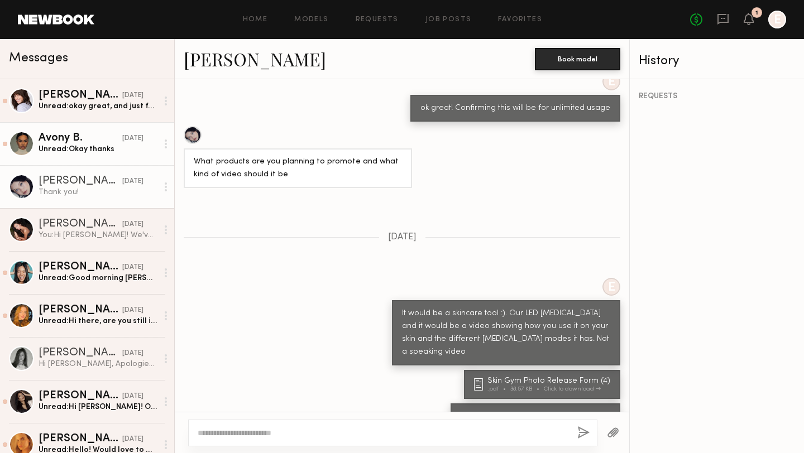
scroll to position [1897, 0]
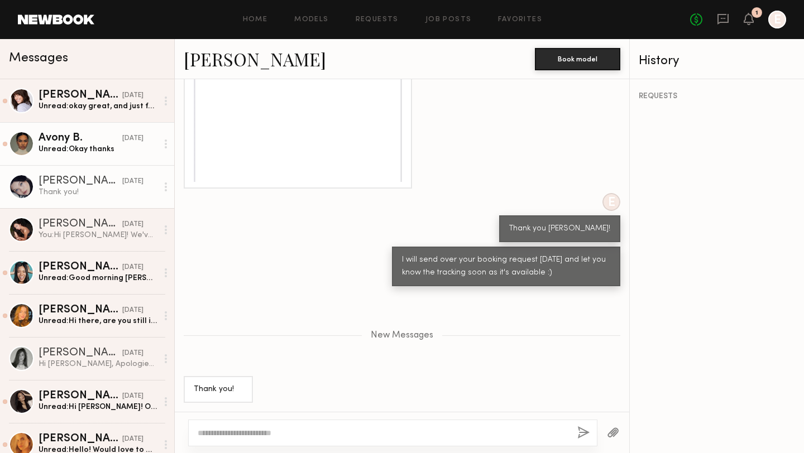
click at [79, 153] on div "Unread: Okay thanks" at bounding box center [98, 149] width 119 height 11
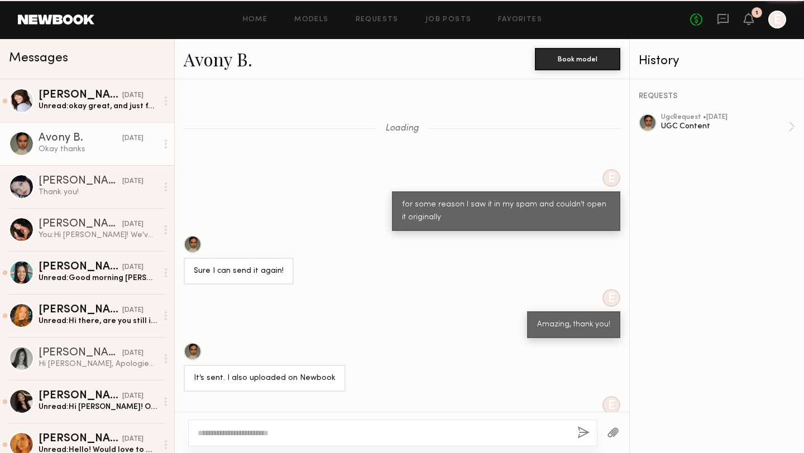
scroll to position [353, 0]
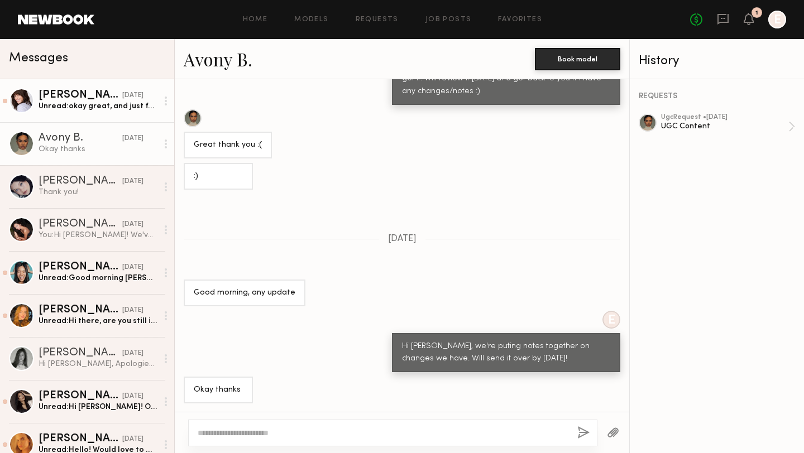
click at [93, 96] on div "Katie R." at bounding box center [81, 95] width 84 height 11
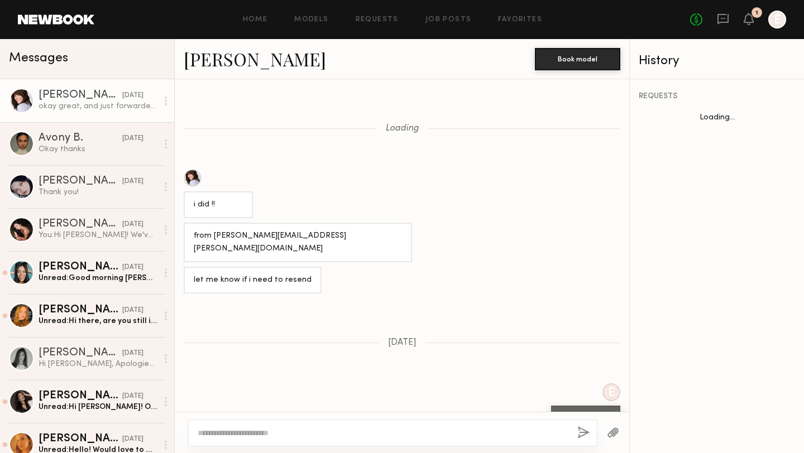
scroll to position [523, 0]
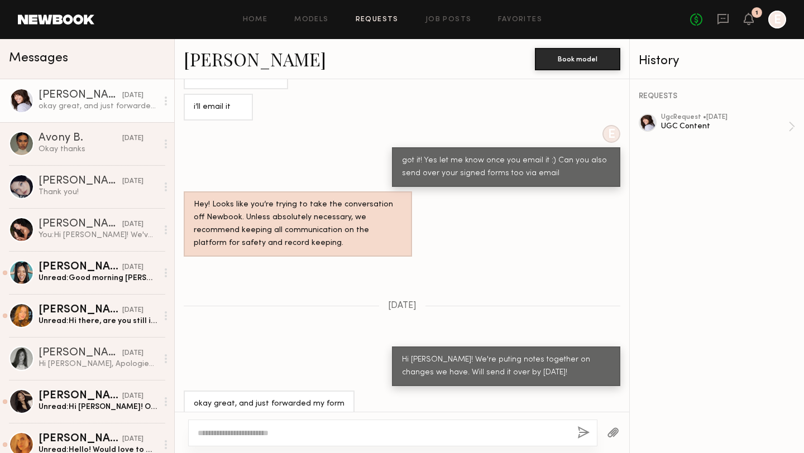
click at [376, 20] on link "Requests" at bounding box center [377, 19] width 43 height 7
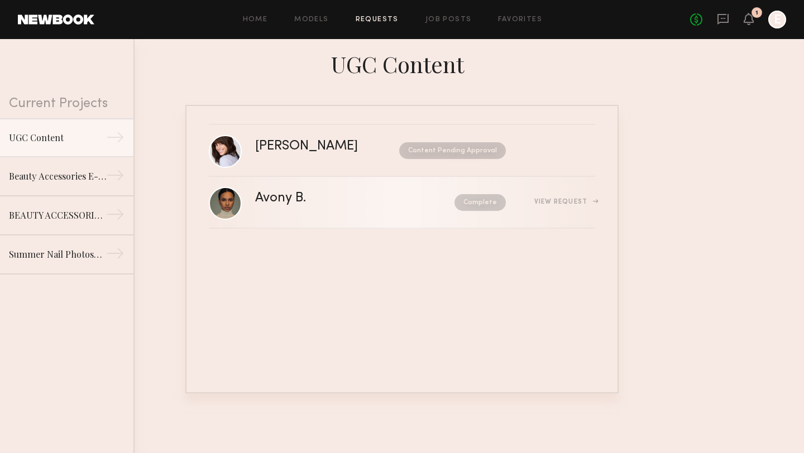
click at [557, 203] on div "View Request" at bounding box center [564, 202] width 61 height 7
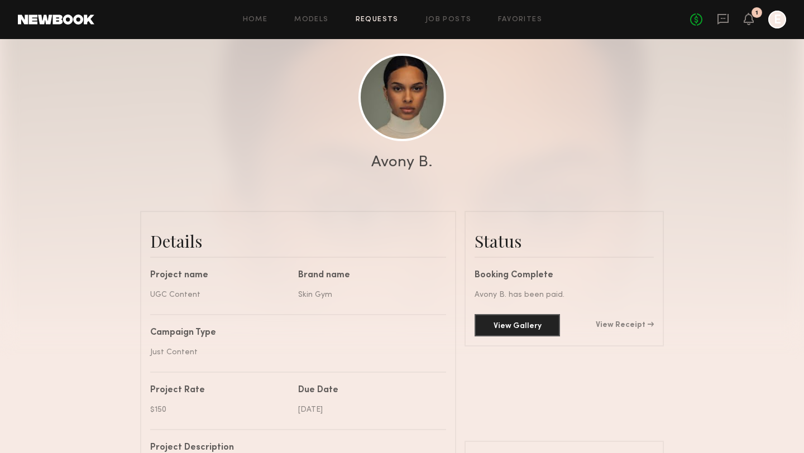
scroll to position [109, 0]
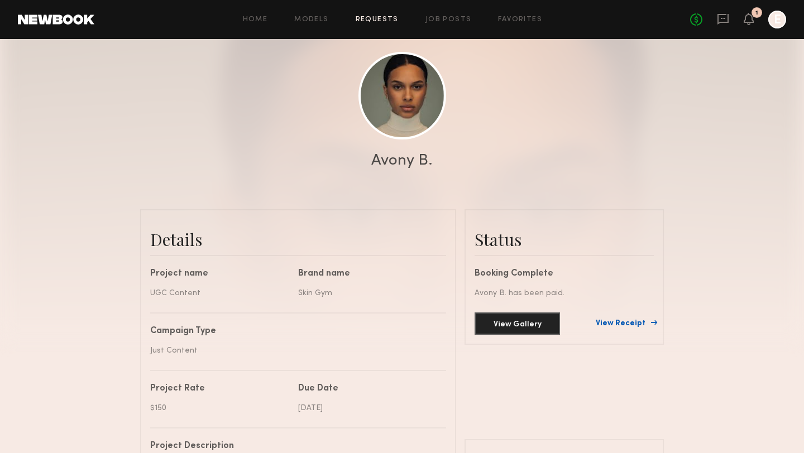
click at [637, 324] on link "View Receipt" at bounding box center [625, 324] width 58 height 8
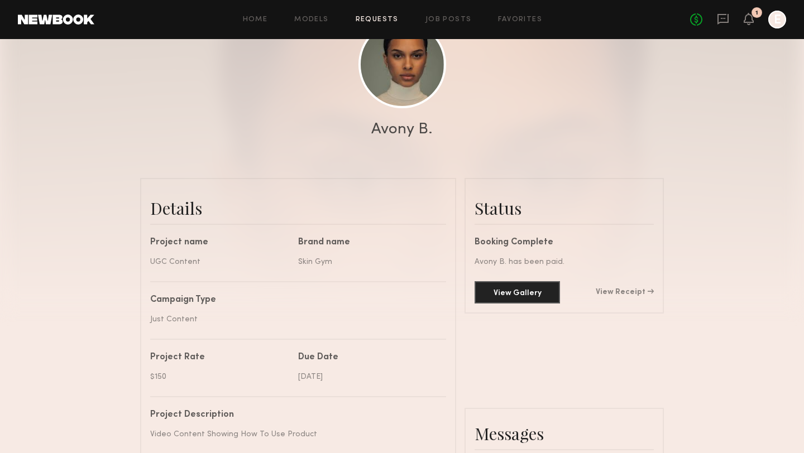
scroll to position [614, 0]
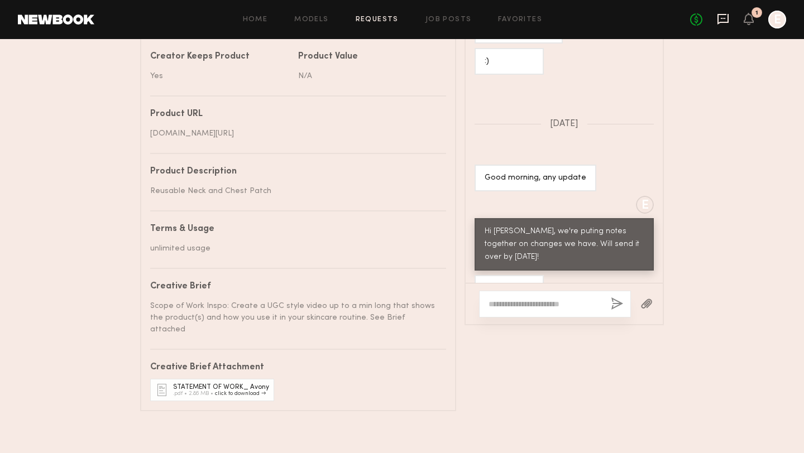
click at [725, 19] on icon at bounding box center [723, 19] width 12 height 12
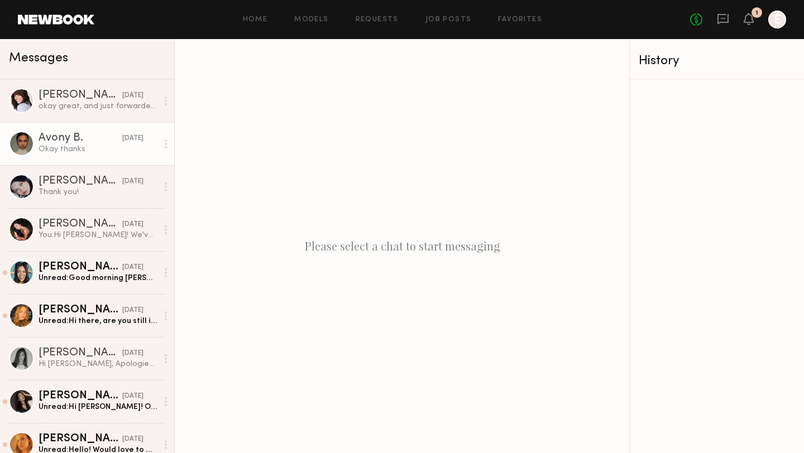
click at [39, 145] on div "Okay thanks" at bounding box center [98, 149] width 119 height 11
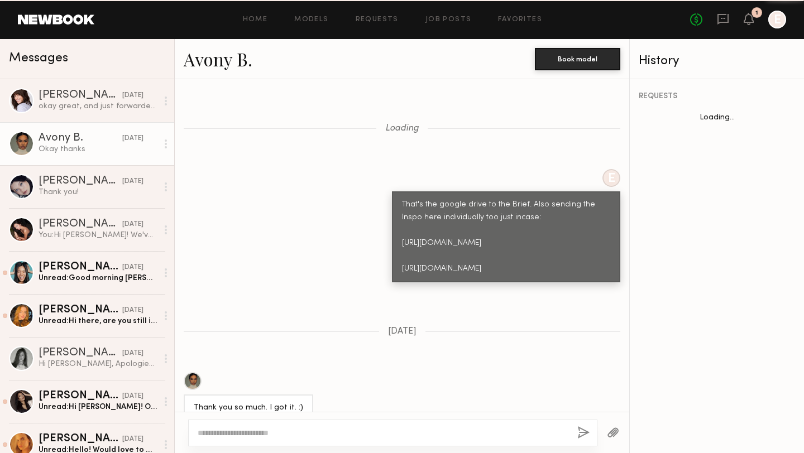
scroll to position [1138, 0]
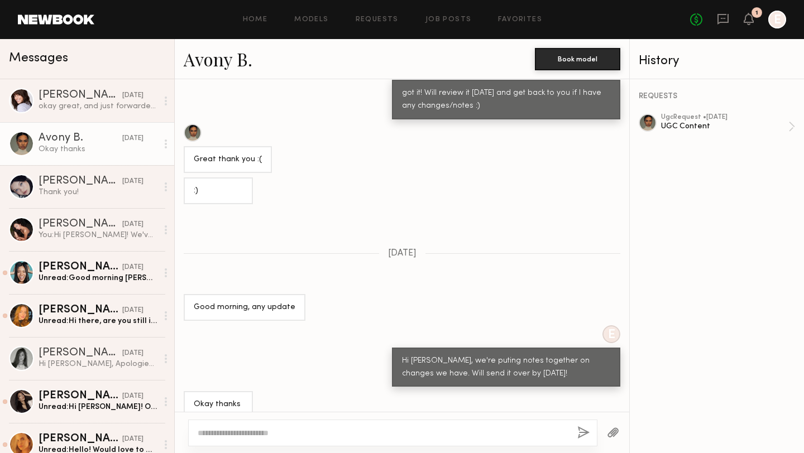
click at [302, 433] on textarea at bounding box center [383, 433] width 371 height 11
click at [284, 437] on textarea "**********" at bounding box center [383, 433] width 371 height 11
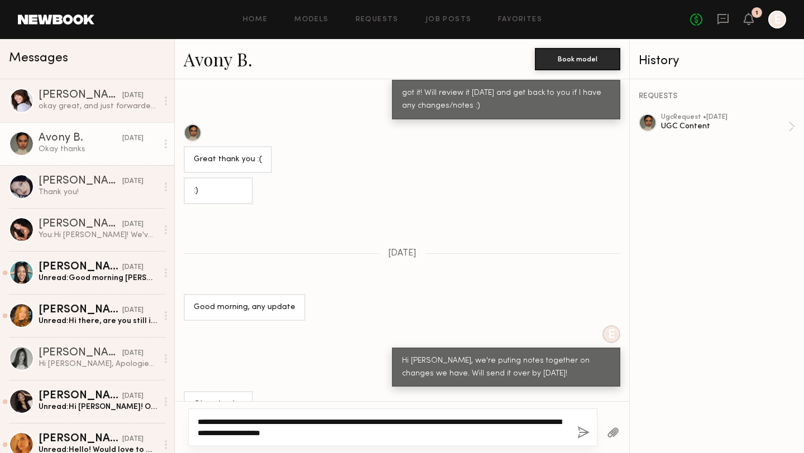
type textarea "**********"
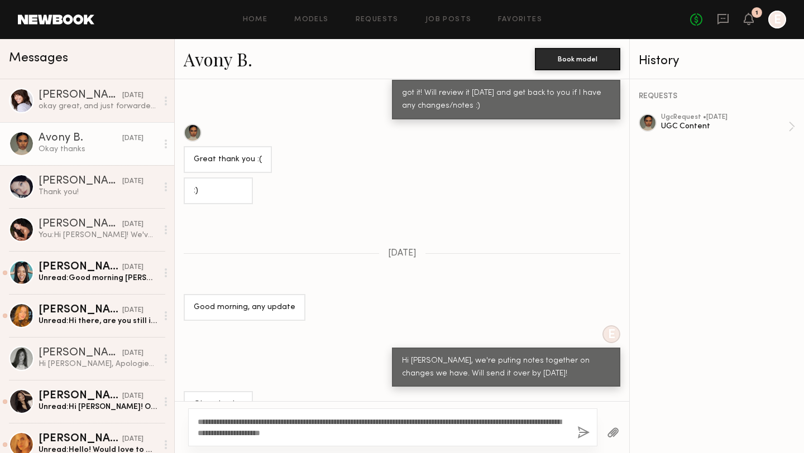
click at [617, 437] on button "button" at bounding box center [613, 434] width 12 height 14
click at [577, 437] on button "button" at bounding box center [583, 434] width 12 height 14
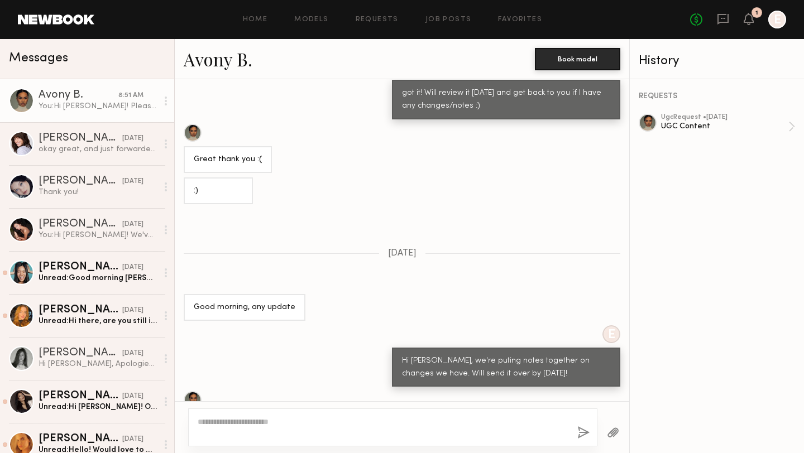
scroll to position [1387, 0]
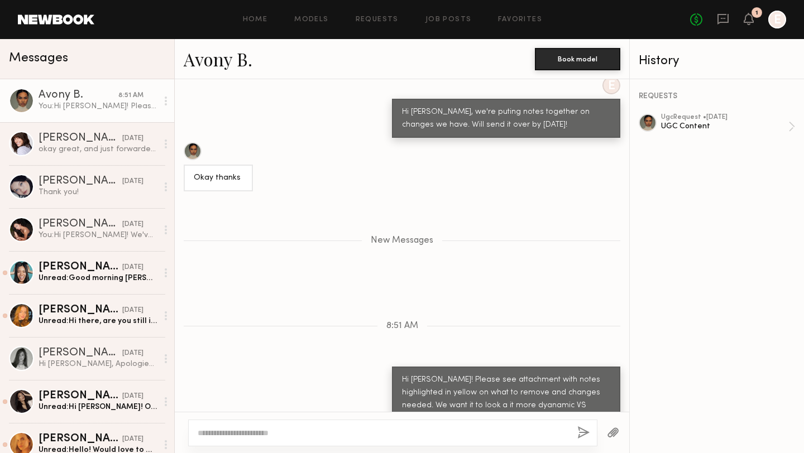
click at [611, 434] on button "button" at bounding box center [613, 434] width 12 height 14
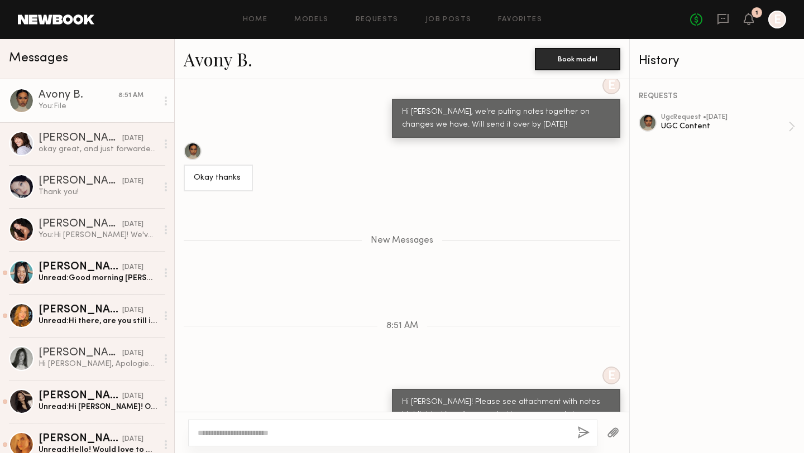
scroll to position [1443, 0]
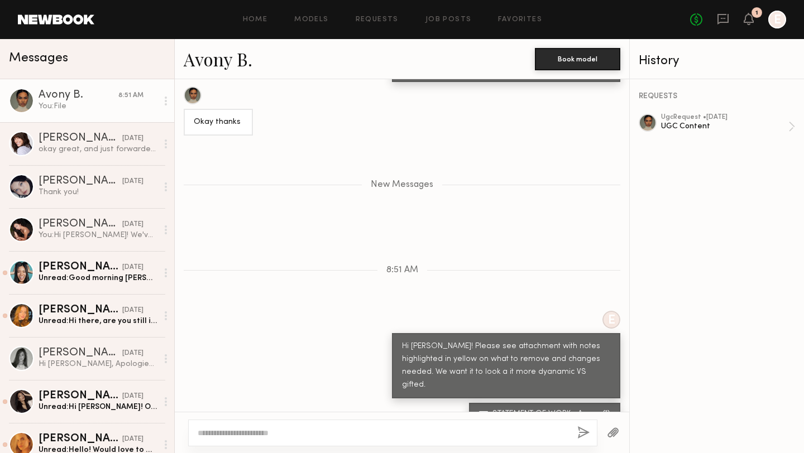
click at [285, 432] on textarea at bounding box center [383, 433] width 371 height 11
paste textarea "**********"
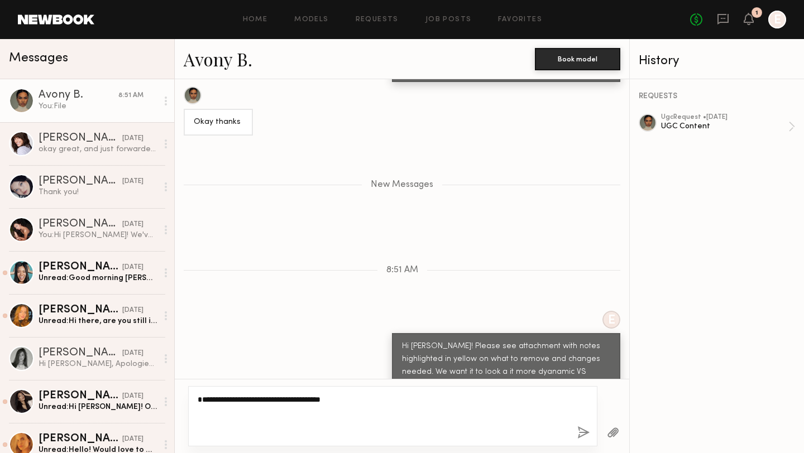
type textarea "**********"
click at [582, 436] on button "button" at bounding box center [583, 434] width 12 height 14
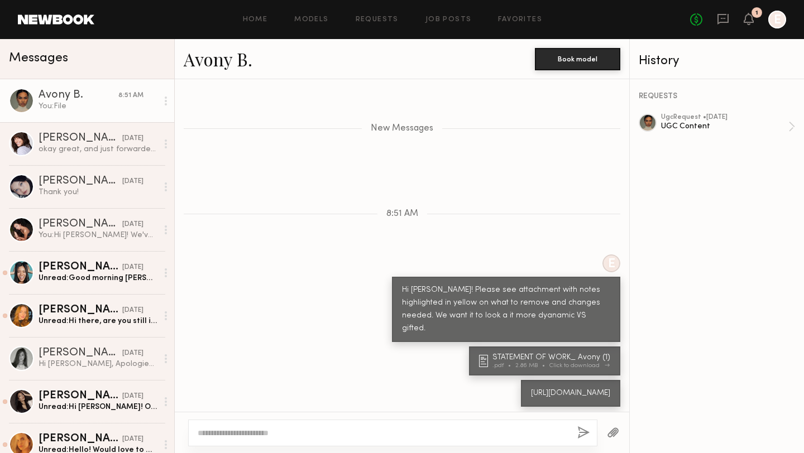
scroll to position [1474, 0]
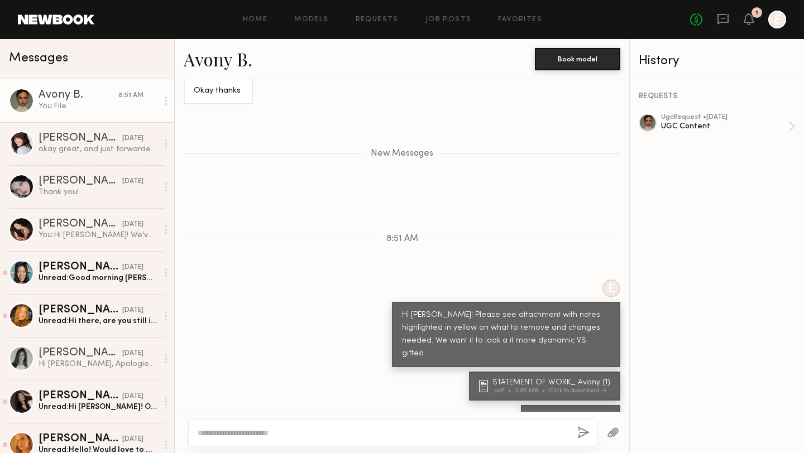
click at [398, 440] on div at bounding box center [392, 433] width 409 height 27
click at [391, 434] on textarea at bounding box center [383, 433] width 371 height 11
type textarea "*"
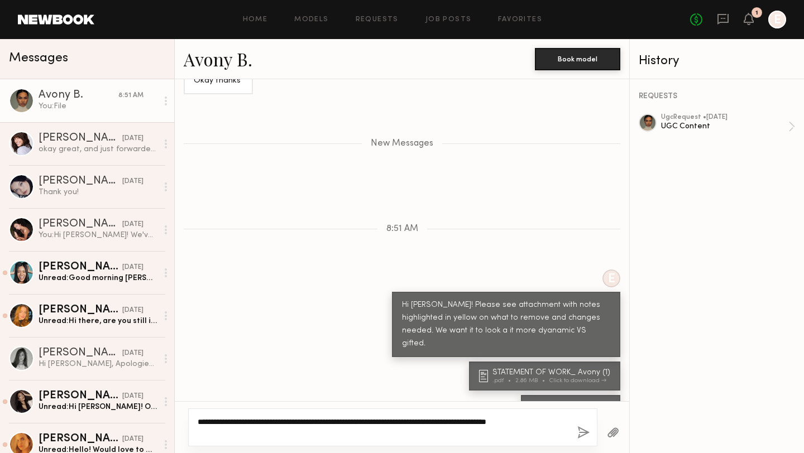
click at [212, 436] on textarea "**********" at bounding box center [383, 428] width 371 height 22
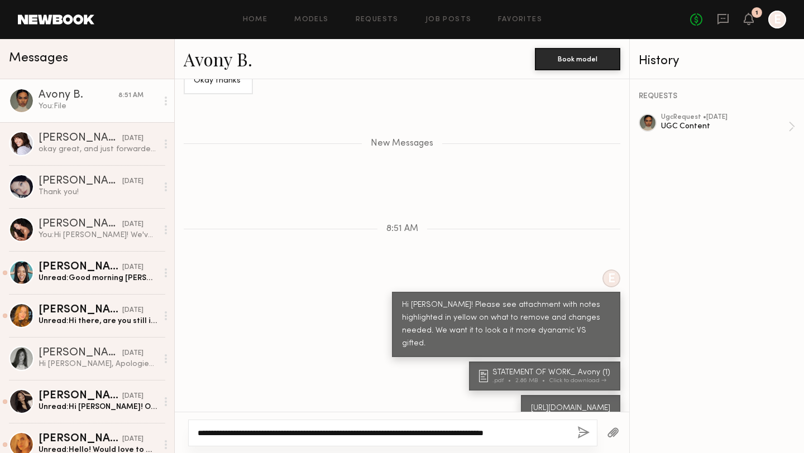
scroll to position [1474, 0]
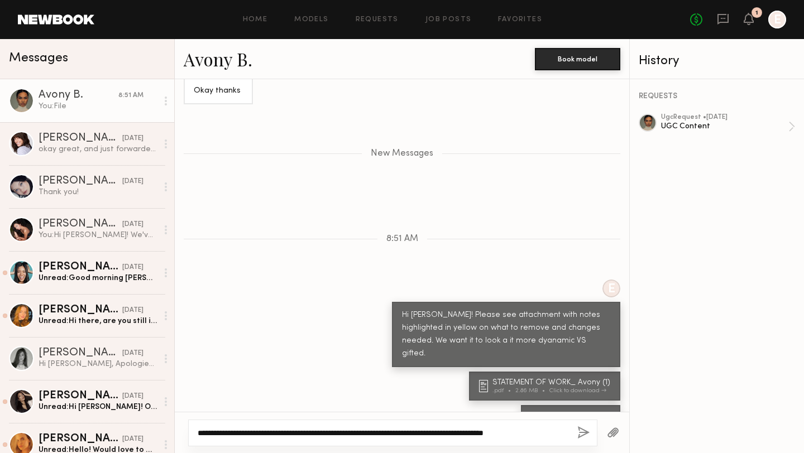
drag, startPoint x: 358, startPoint y: 433, endPoint x: 304, endPoint y: 436, distance: 54.2
click at [304, 436] on textarea "**********" at bounding box center [383, 433] width 371 height 11
type textarea "**********"
click at [581, 432] on button "button" at bounding box center [583, 434] width 12 height 14
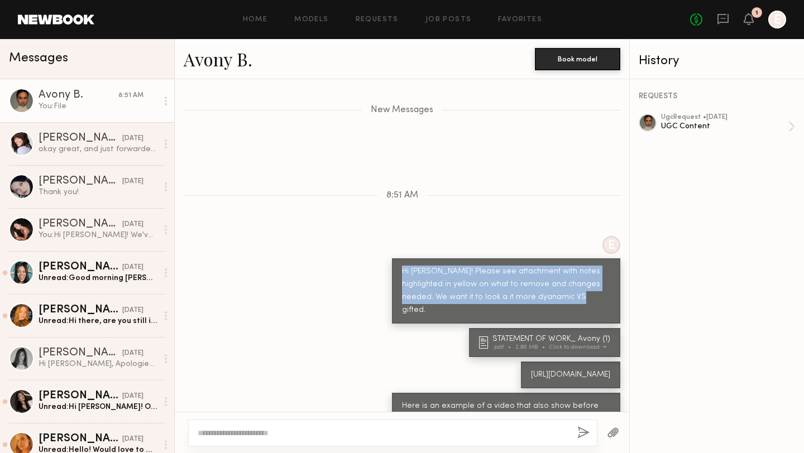
drag, startPoint x: 545, startPoint y: 282, endPoint x: 403, endPoint y: 253, distance: 145.7
click at [403, 266] on div "Hi Avony! Please see attachment with notes highlighted in yellow on what to rem…" at bounding box center [506, 291] width 208 height 51
copy div "Hi Avony! Please see attachment with notes highlighted in yellow on what to rem…"
click at [85, 142] on div "Katie R." at bounding box center [81, 138] width 84 height 11
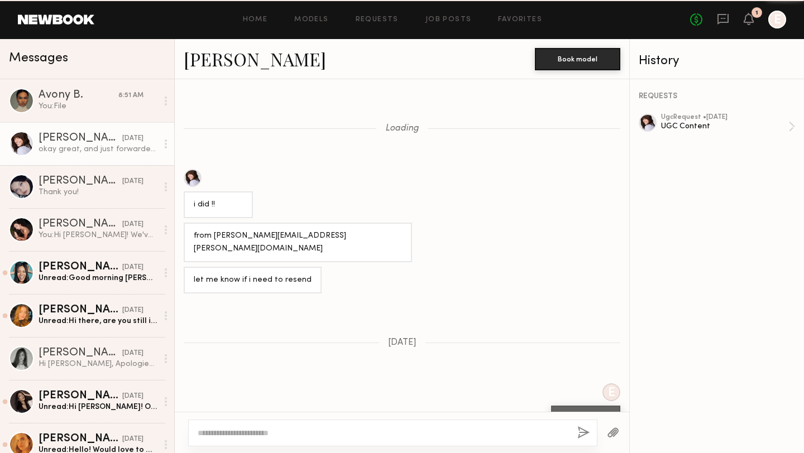
scroll to position [523, 0]
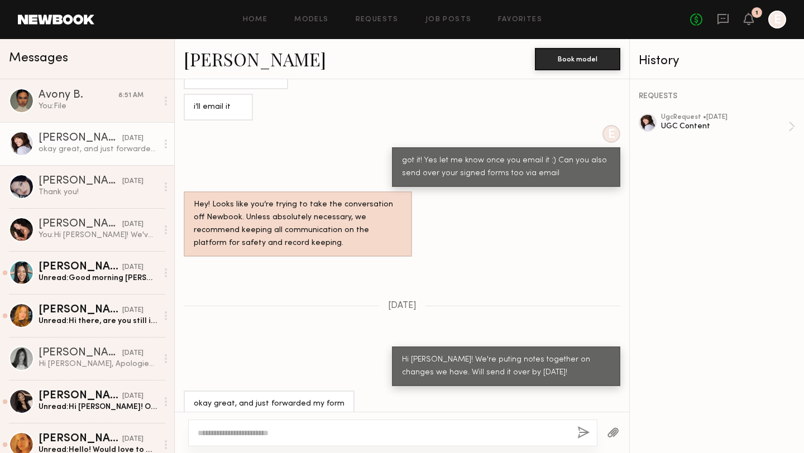
click at [296, 434] on textarea at bounding box center [383, 433] width 371 height 11
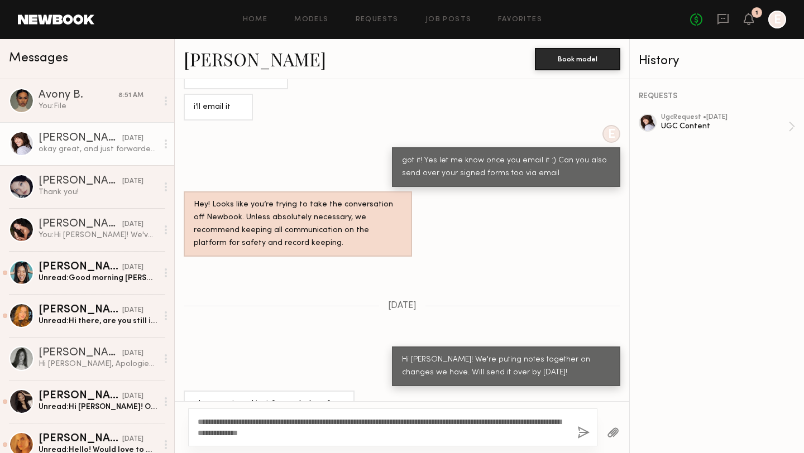
type textarea "**********"
click at [580, 433] on button "button" at bounding box center [583, 434] width 12 height 14
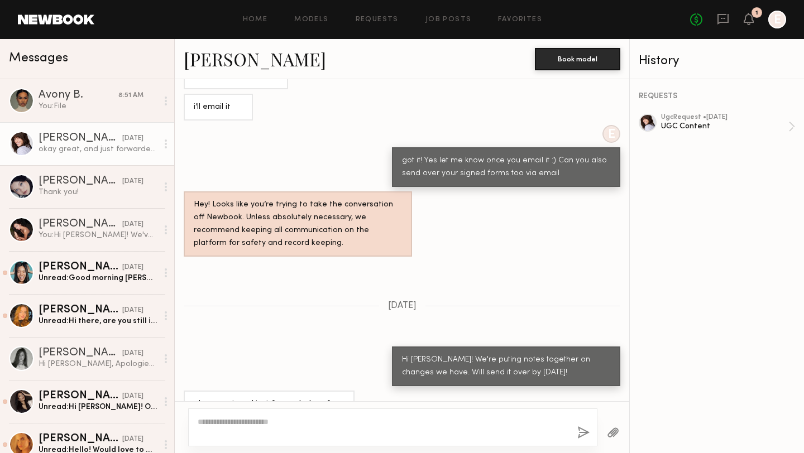
scroll to position [772, 0]
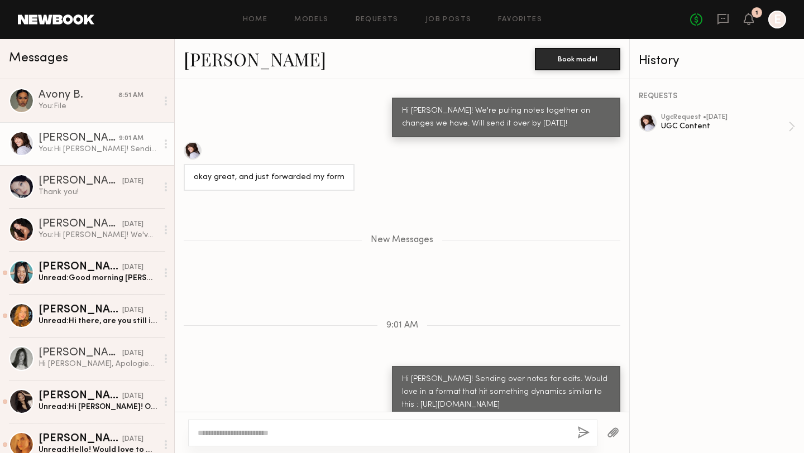
click at [611, 437] on button "button" at bounding box center [613, 434] width 12 height 14
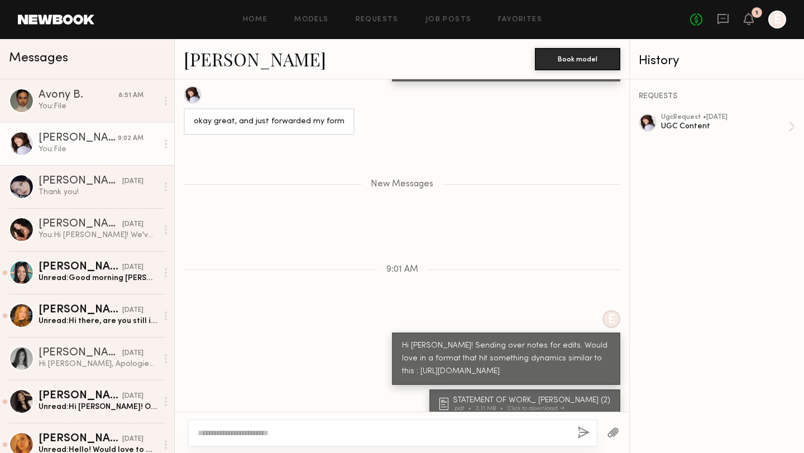
click at [395, 437] on textarea at bounding box center [383, 433] width 371 height 11
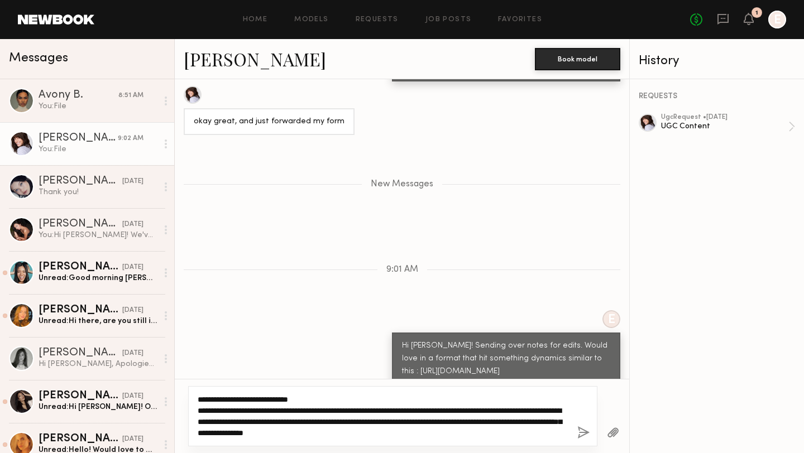
paste textarea "**********"
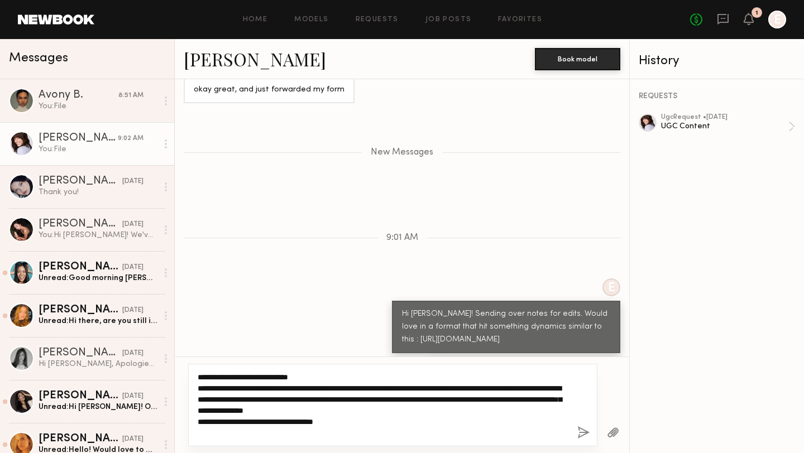
scroll to position [872, 0]
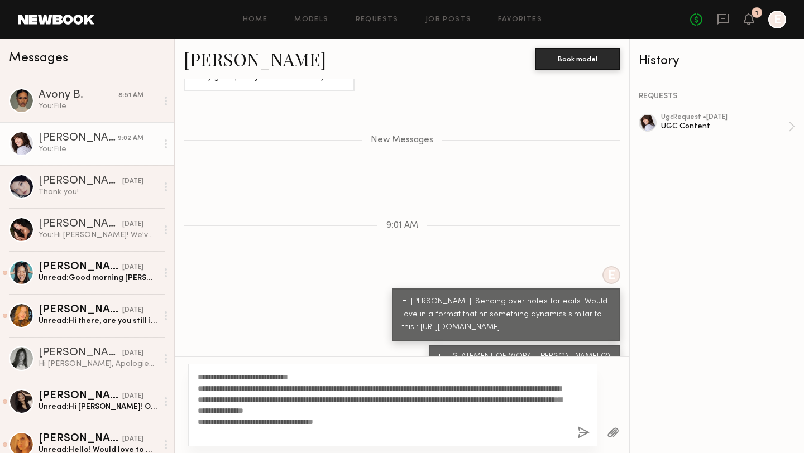
drag, startPoint x: 540, startPoint y: 313, endPoint x: 401, endPoint y: 310, distance: 139.1
click at [401, 310] on div "Hi Katie! Sending over notes for edits. Would love in a format that hit somethi…" at bounding box center [506, 315] width 228 height 52
copy div "https://www.tiktok.com/t/ZT6yBobEu/"
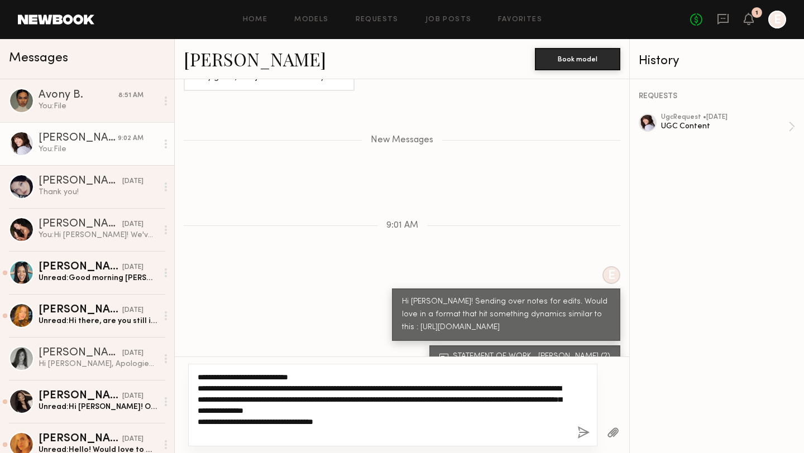
click at [385, 424] on textarea "**********" at bounding box center [383, 405] width 371 height 67
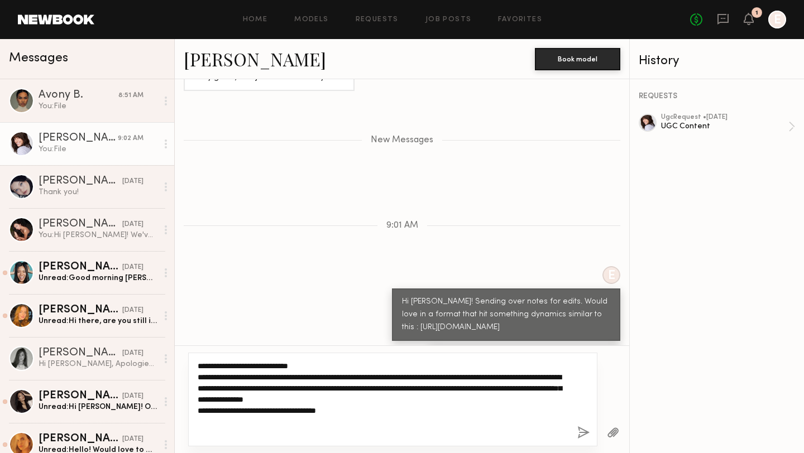
paste textarea "**********"
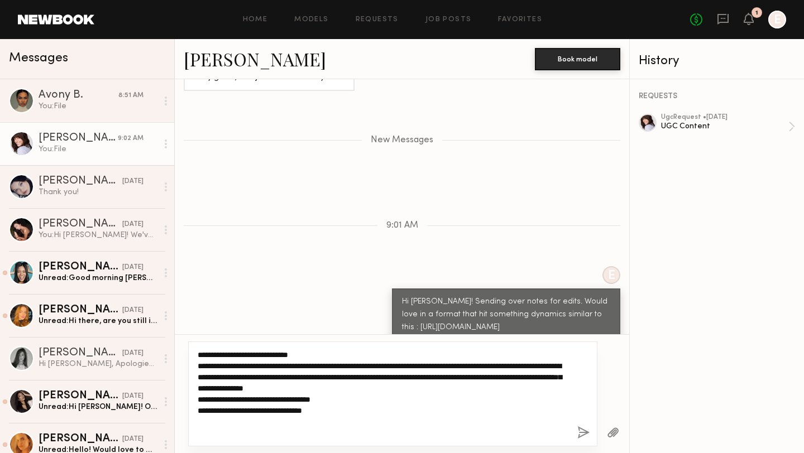
type textarea "**********"
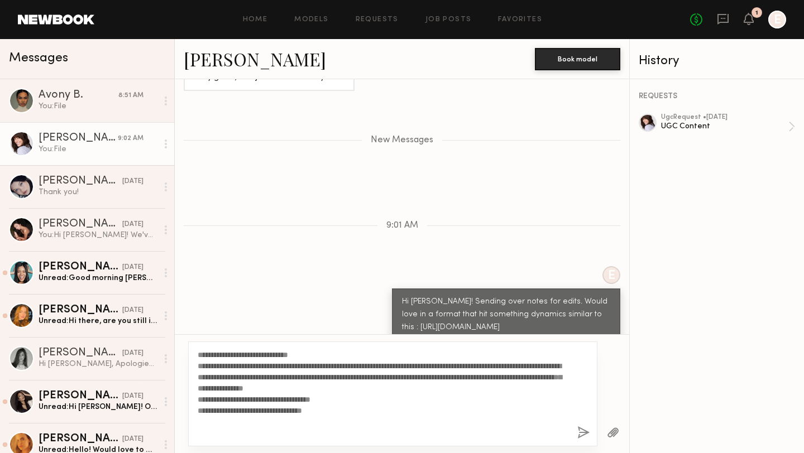
click at [585, 433] on button "button" at bounding box center [583, 434] width 12 height 14
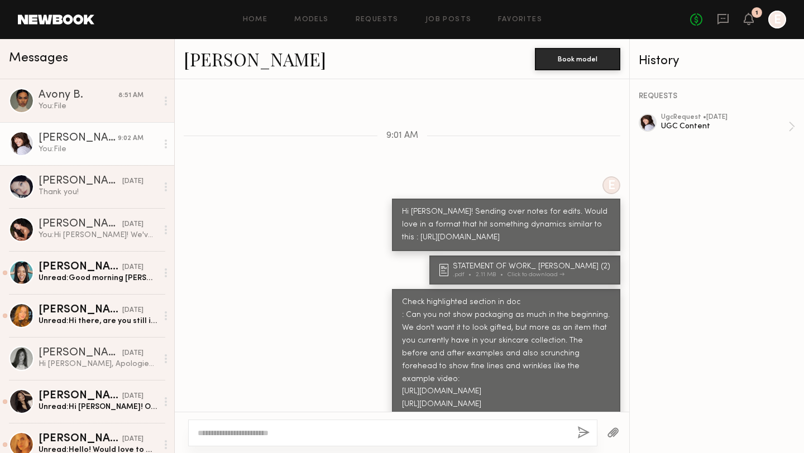
scroll to position [949, 0]
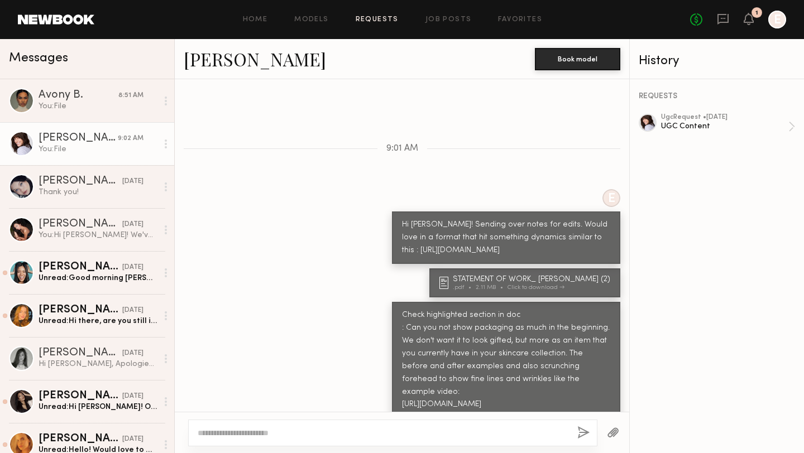
click at [389, 22] on link "Requests" at bounding box center [377, 19] width 43 height 7
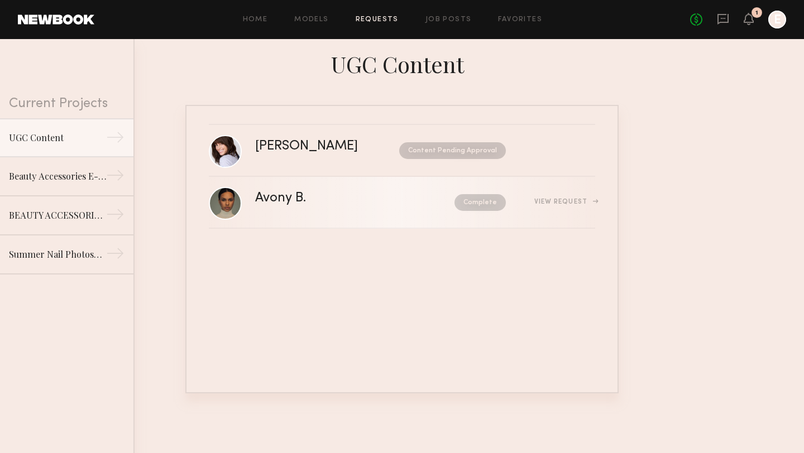
click at [501, 207] on nb-request-status "Complete" at bounding box center [479, 202] width 51 height 17
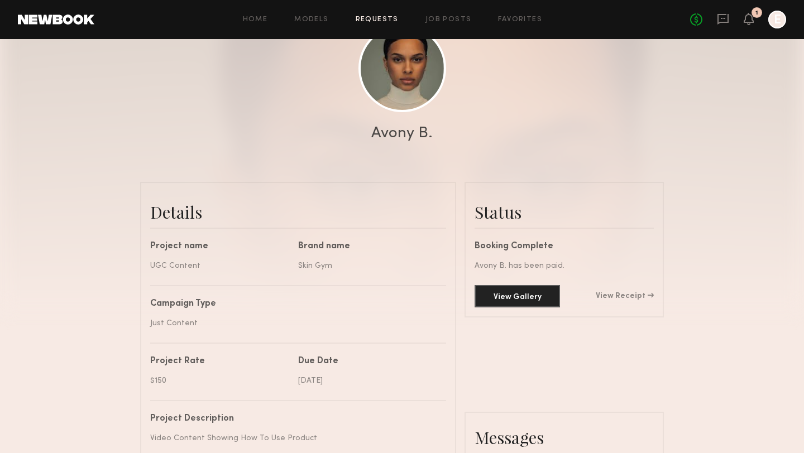
scroll to position [85, 0]
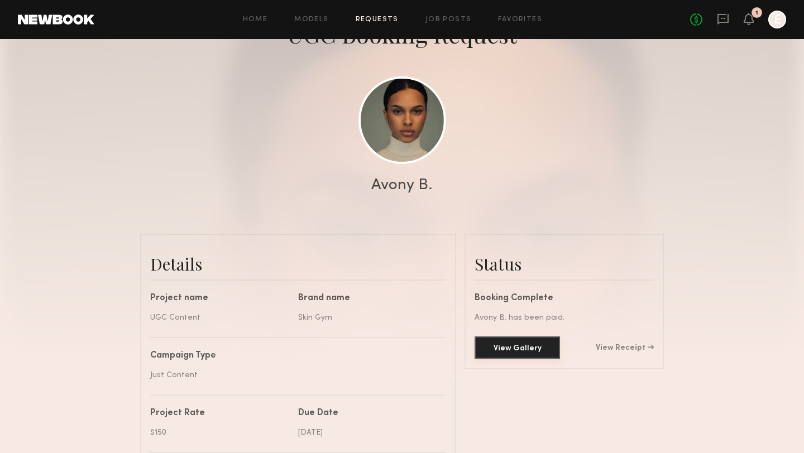
click at [549, 350] on button "View Gallery" at bounding box center [517, 348] width 85 height 22
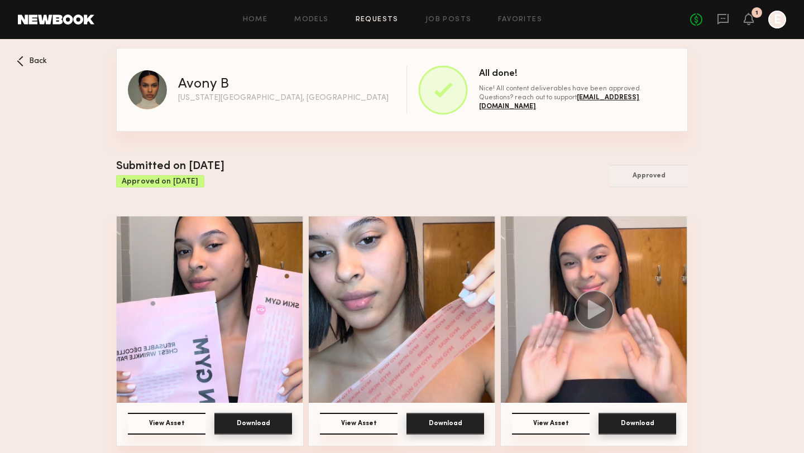
click at [659, 177] on button "Approved" at bounding box center [649, 176] width 78 height 23
click at [603, 179] on div "Submitted on 08/06/2025 Approved on 08/10/2025 Approved" at bounding box center [402, 176] width 572 height 35
drag, startPoint x: 636, startPoint y: 104, endPoint x: 539, endPoint y: 102, distance: 96.6
click at [539, 102] on div "Nice! All content deliverables have been approved. Questions? reach out to supp…" at bounding box center [577, 97] width 197 height 27
copy div "t clients@newbookmodels.com ."
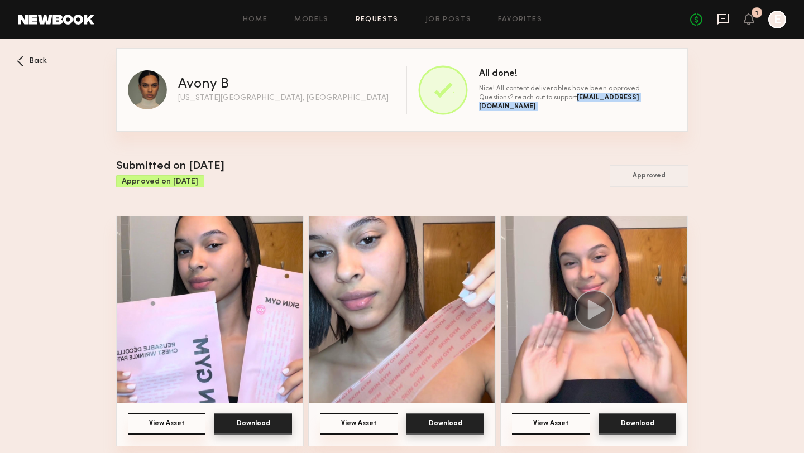
click at [721, 21] on icon at bounding box center [723, 19] width 12 height 12
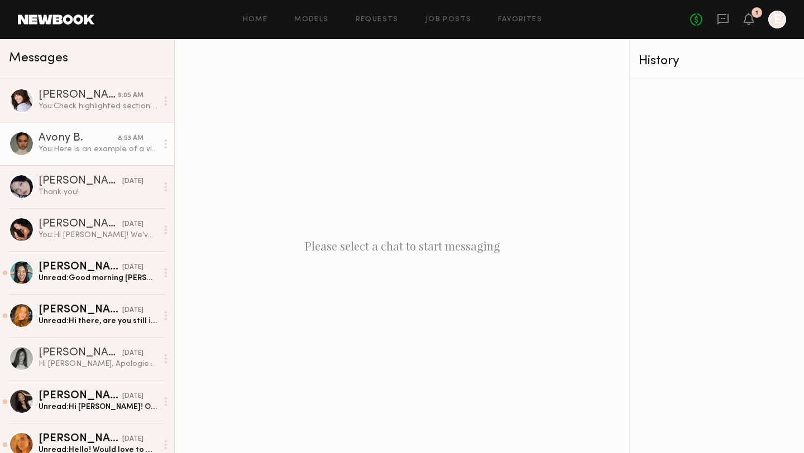
click at [71, 148] on div "You: Here is an example of a video that also show before and afters. to make it…" at bounding box center [98, 149] width 119 height 11
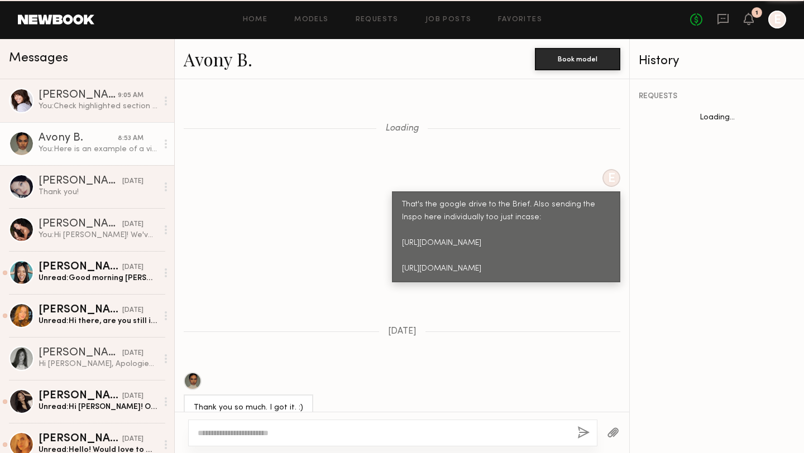
scroll to position [1433, 0]
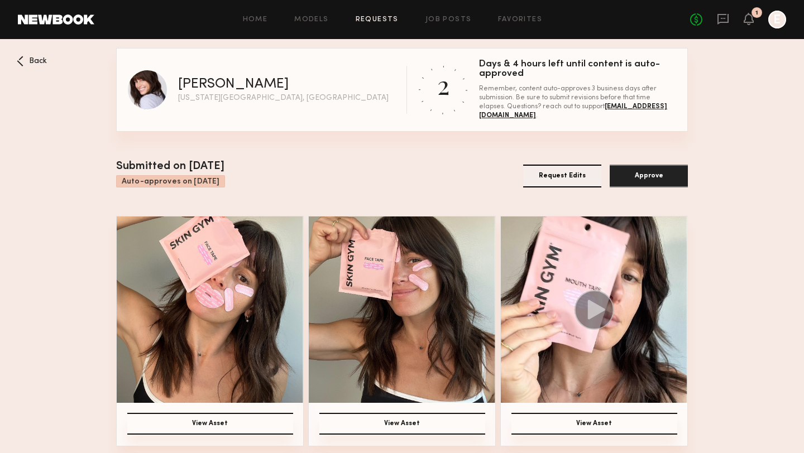
scroll to position [242, 0]
